Goal: Information Seeking & Learning: Find specific fact

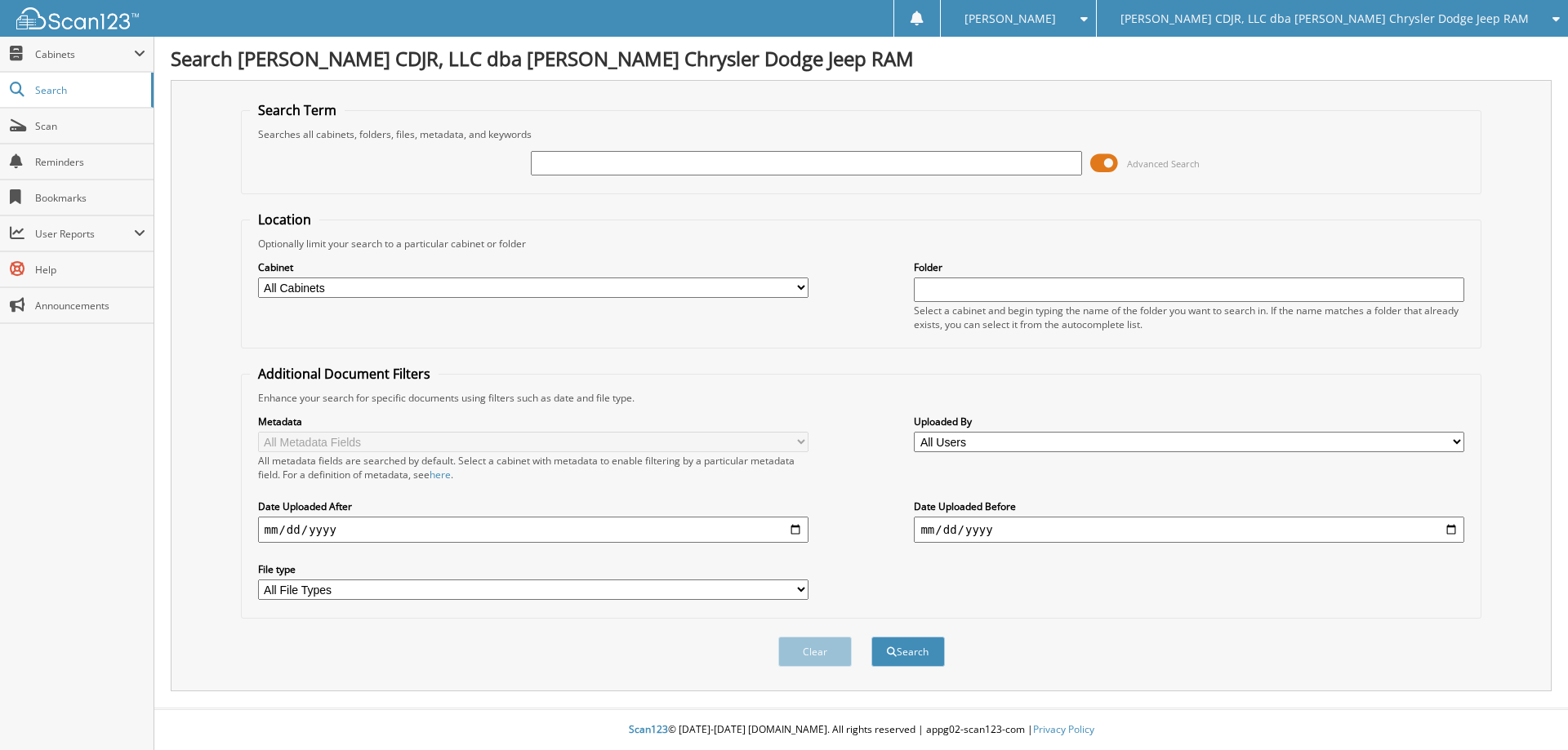
click at [567, 167] on input "text" at bounding box center [806, 163] width 551 height 25
type input "[PERSON_NAME]"
click at [265, 530] on input "date" at bounding box center [534, 529] width 551 height 26
type input "[DATE]"
click at [897, 651] on button "Search" at bounding box center [908, 651] width 73 height 31
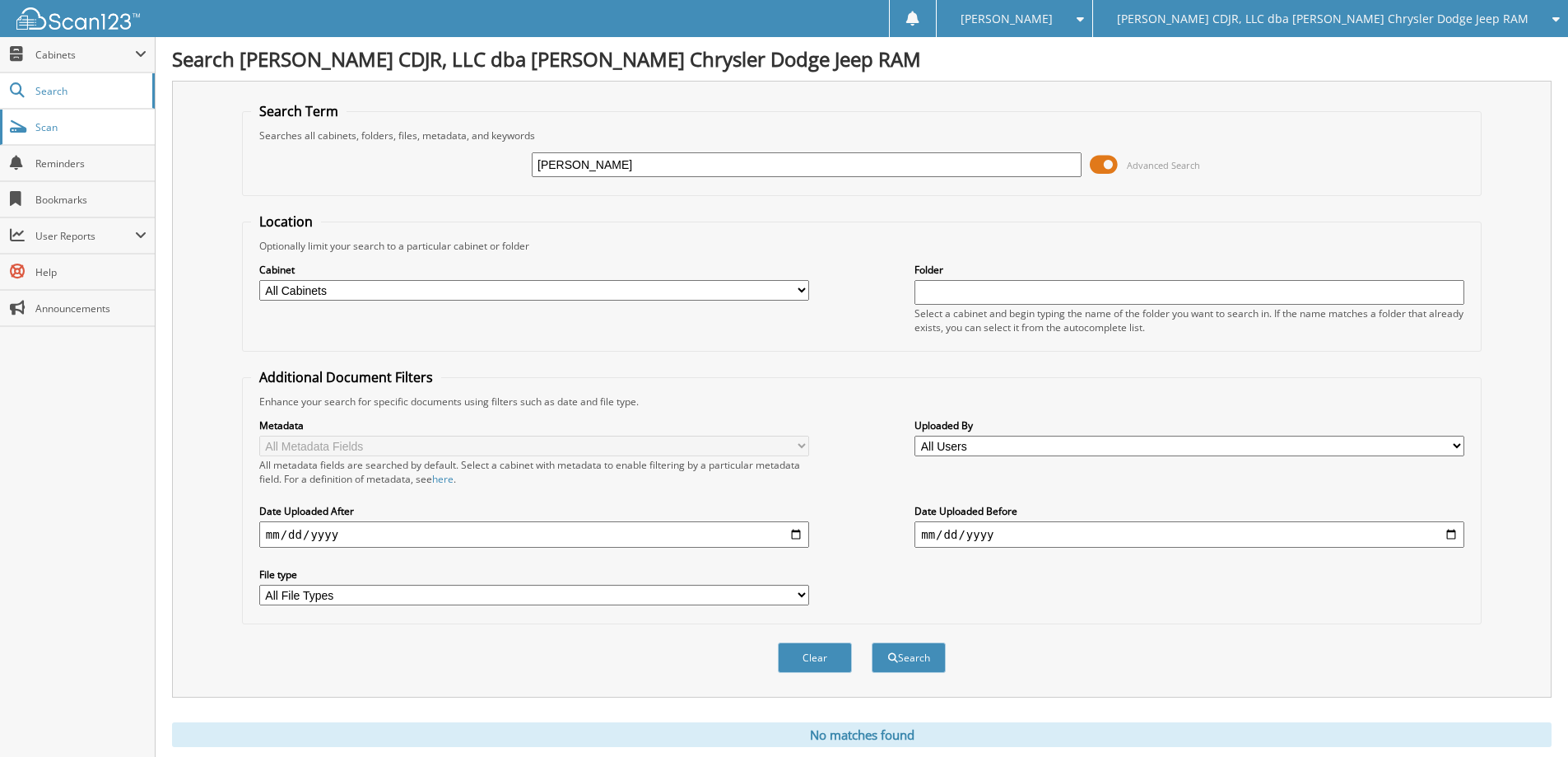
click at [45, 129] on span "Scan" at bounding box center [91, 127] width 111 height 14
